Goal: Find specific page/section: Find specific page/section

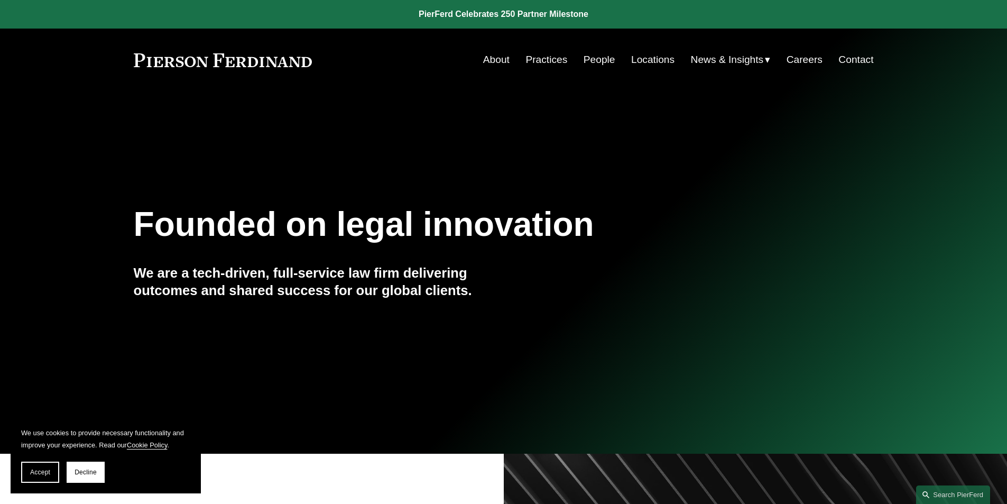
click at [602, 65] on link "People" at bounding box center [600, 60] width 32 height 20
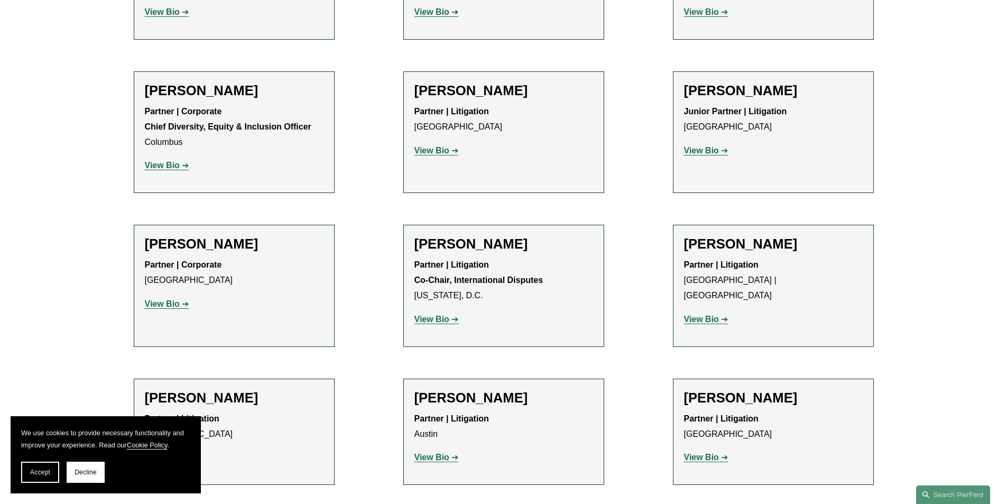
scroll to position [2203, 0]
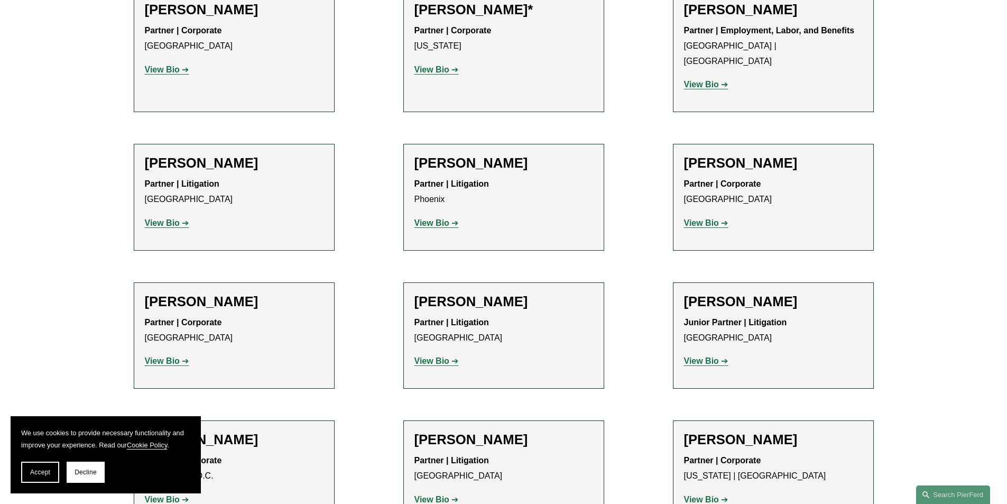
scroll to position [12612, 0]
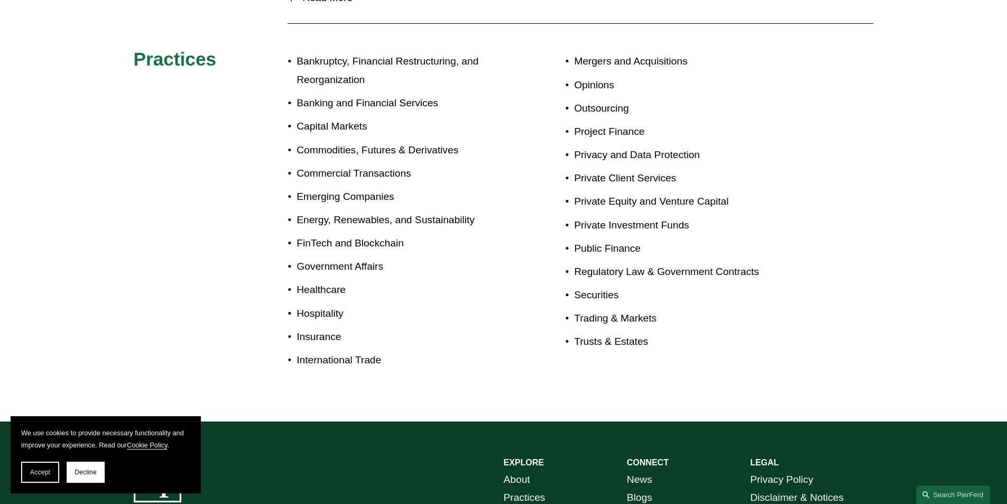
scroll to position [353, 0]
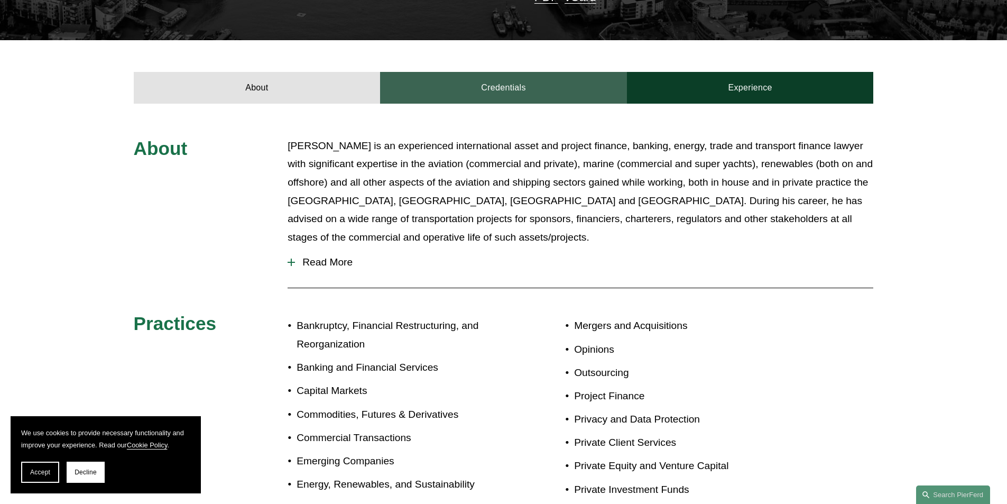
click at [612, 73] on link "Credentials" at bounding box center [503, 88] width 247 height 32
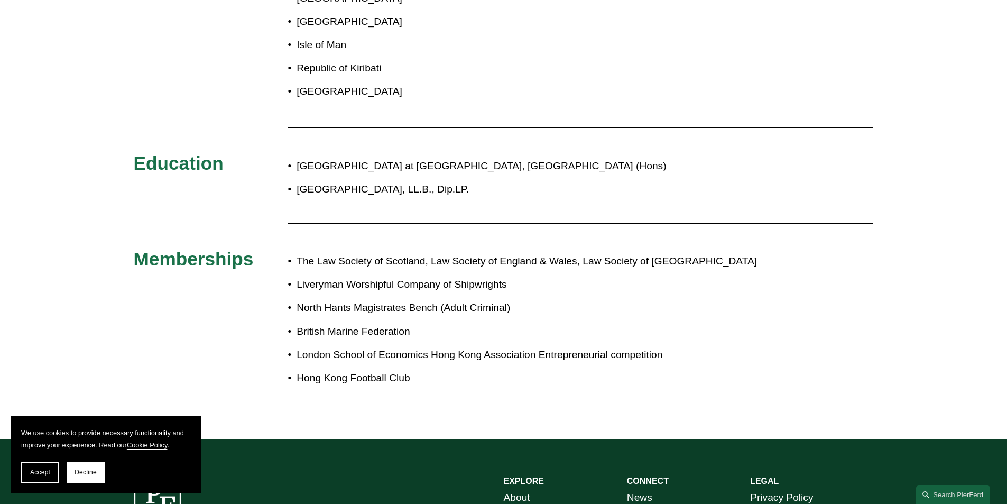
scroll to position [264, 0]
